Goal: Transaction & Acquisition: Purchase product/service

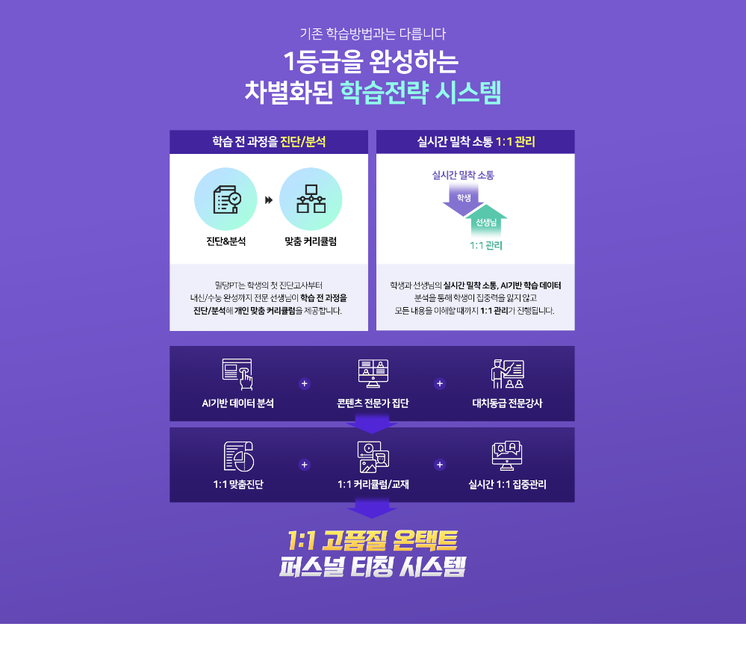
scroll to position [971, 0]
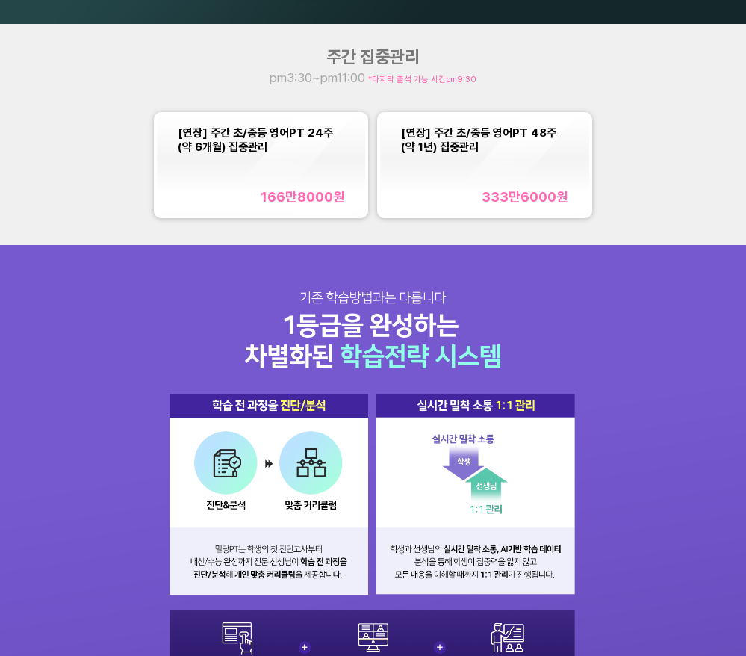
click at [218, 178] on div "[연장] 주간 초/중등 영어PT 24주(약 6개월) 집중관리 166만8000 원" at bounding box center [261, 164] width 167 height 79
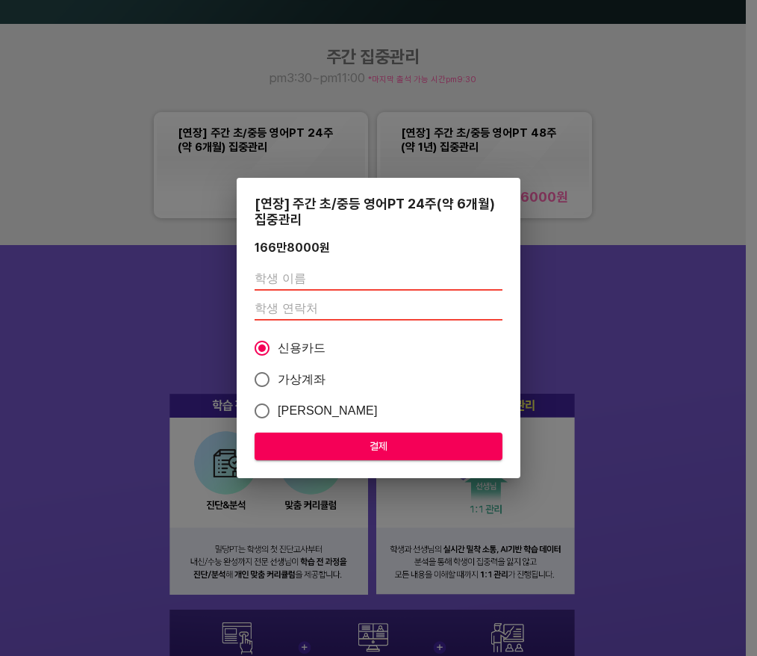
click at [296, 279] on input "text" at bounding box center [379, 279] width 248 height 24
type input "d"
type input "잇"
type input "[PERSON_NAME]"
click at [323, 307] on input "number" at bounding box center [379, 309] width 248 height 24
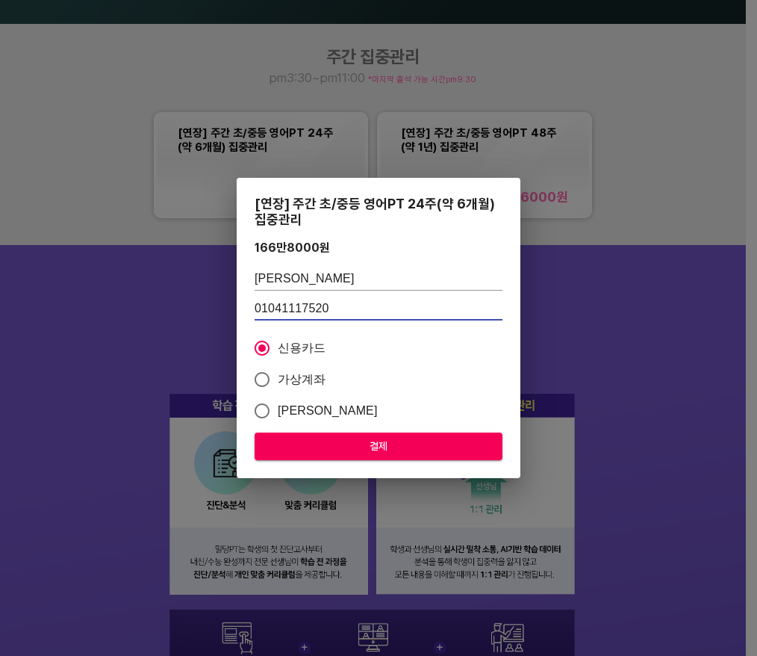
type input "01041117520"
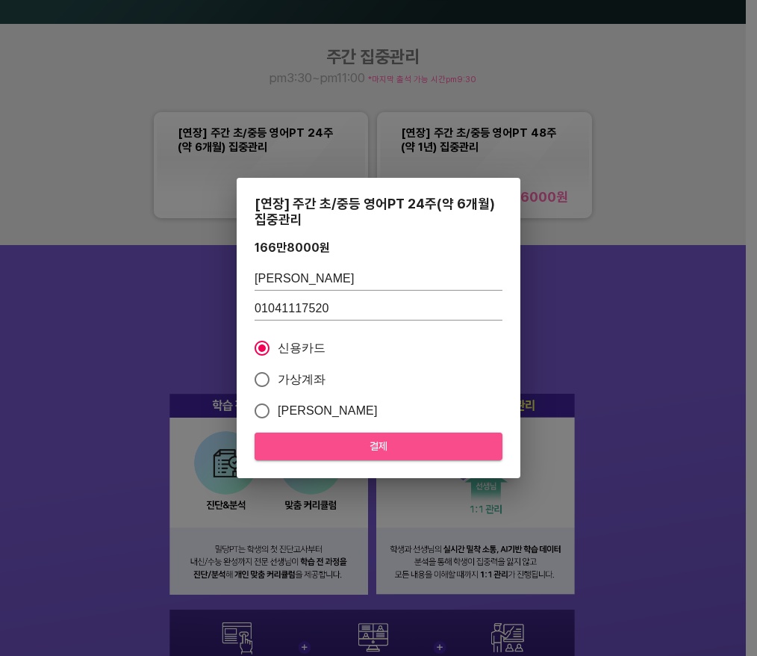
click at [429, 439] on span "결제" at bounding box center [379, 446] width 224 height 19
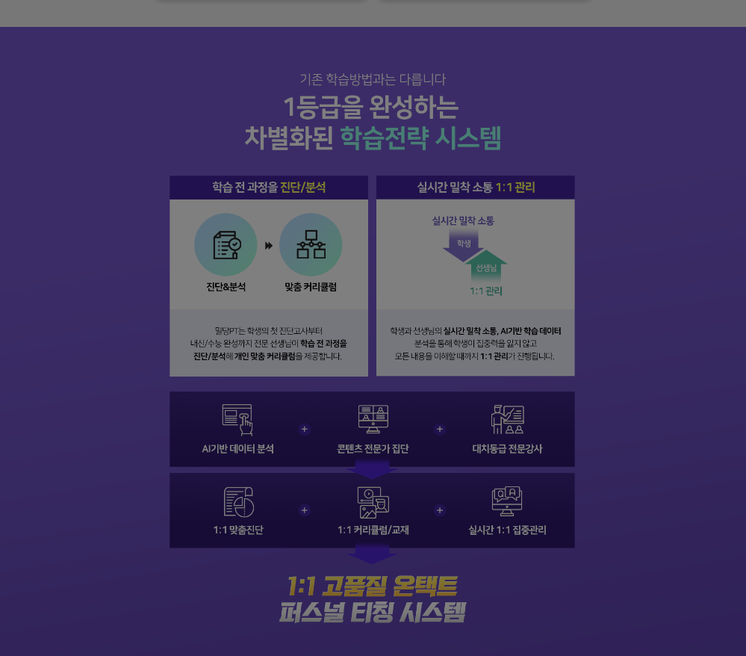
scroll to position [1195, 0]
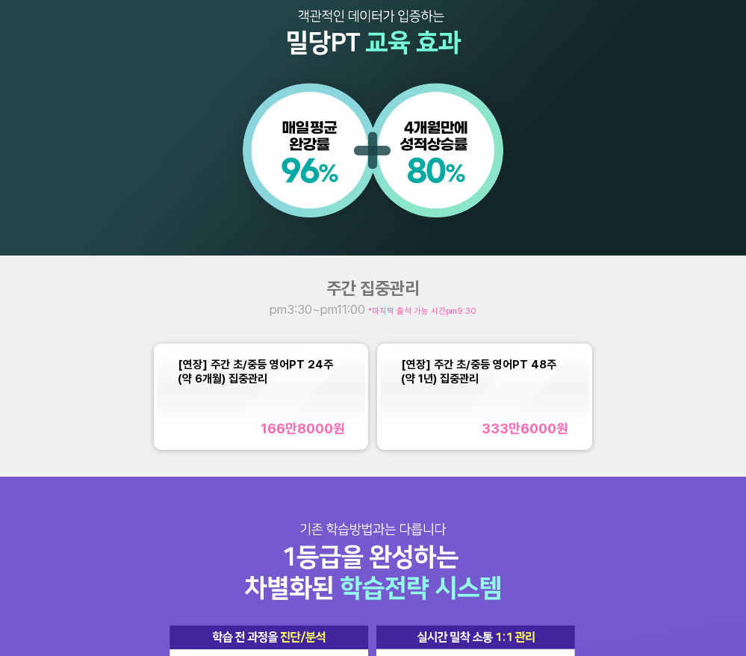
scroll to position [747, 0]
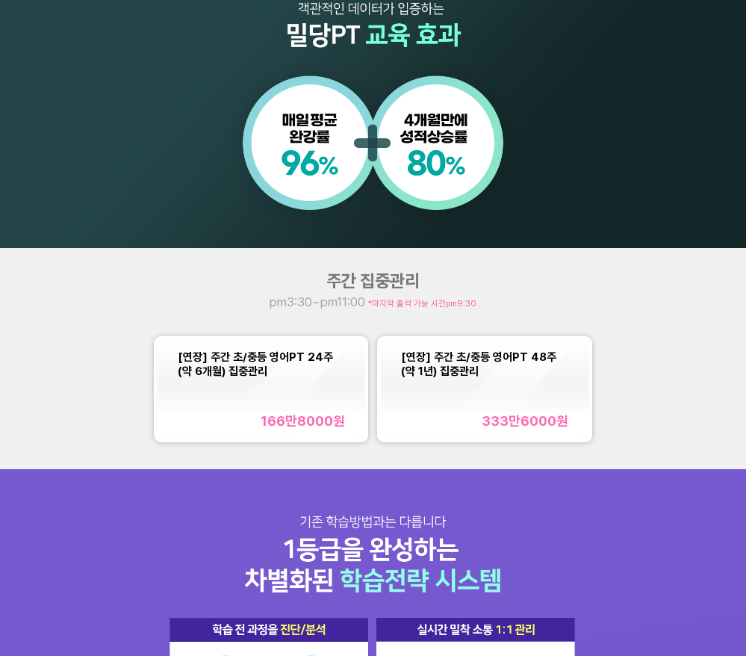
click at [238, 408] on div "[연장] 주간 초/중등 영어PT 24주(약 6개월) 집중관리 166만8000 원" at bounding box center [261, 389] width 167 height 79
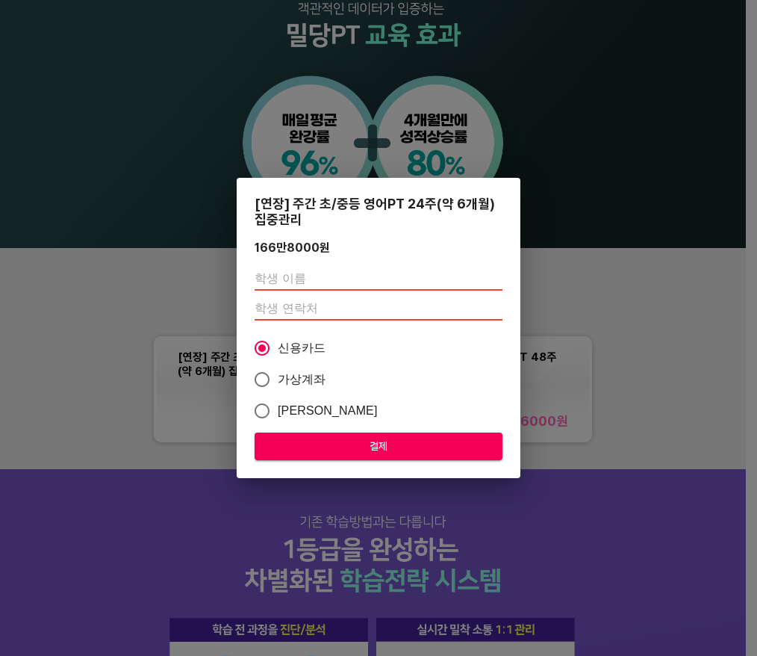
click at [300, 441] on span "결제" at bounding box center [379, 446] width 224 height 19
click at [388, 280] on input "text" at bounding box center [379, 279] width 248 height 24
type input "[PERSON_NAME]"
type input "01041117520"
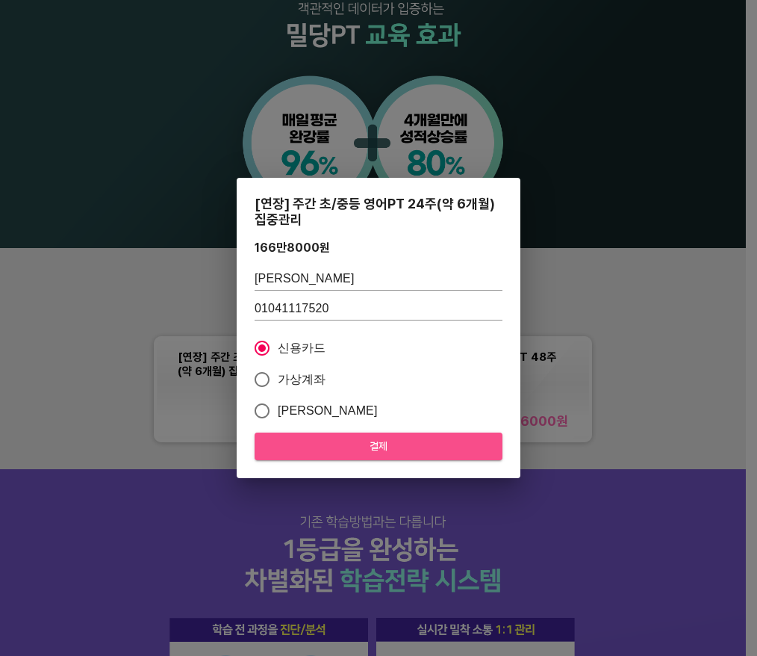
click at [374, 444] on span "결제" at bounding box center [379, 446] width 224 height 19
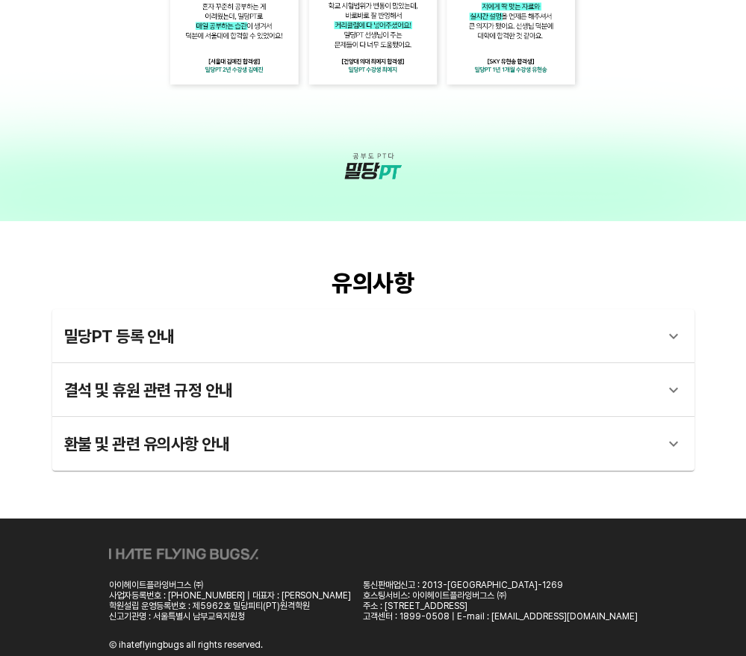
scroll to position [2073, 0]
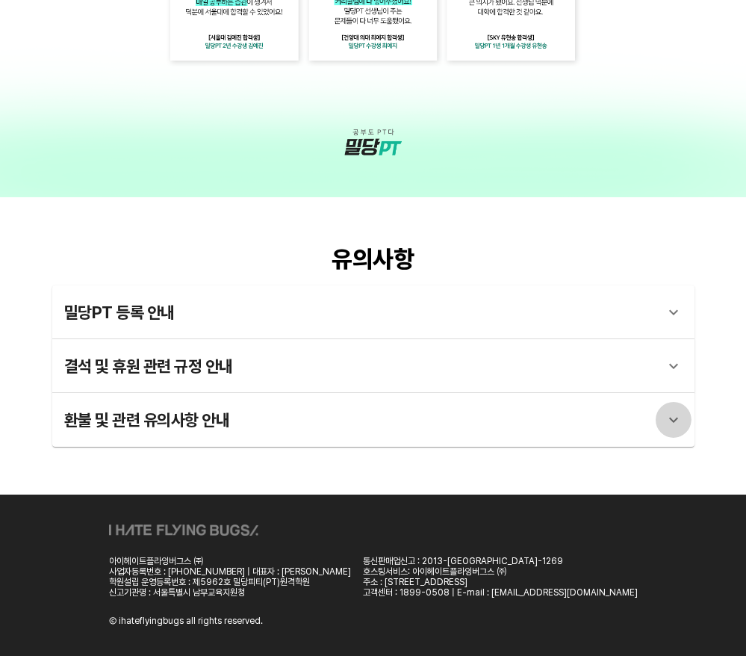
click at [666, 421] on icon at bounding box center [674, 420] width 18 height 18
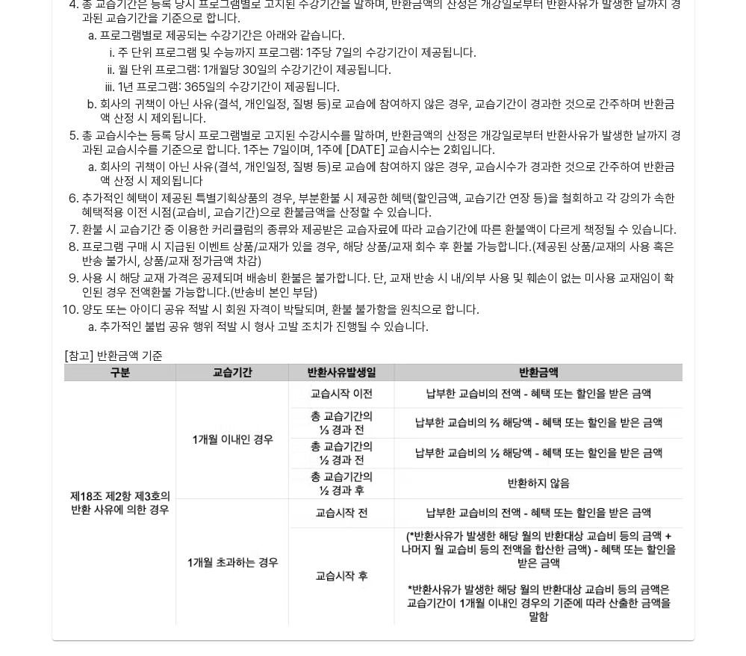
scroll to position [3685, 0]
